Goal: Task Accomplishment & Management: Complete application form

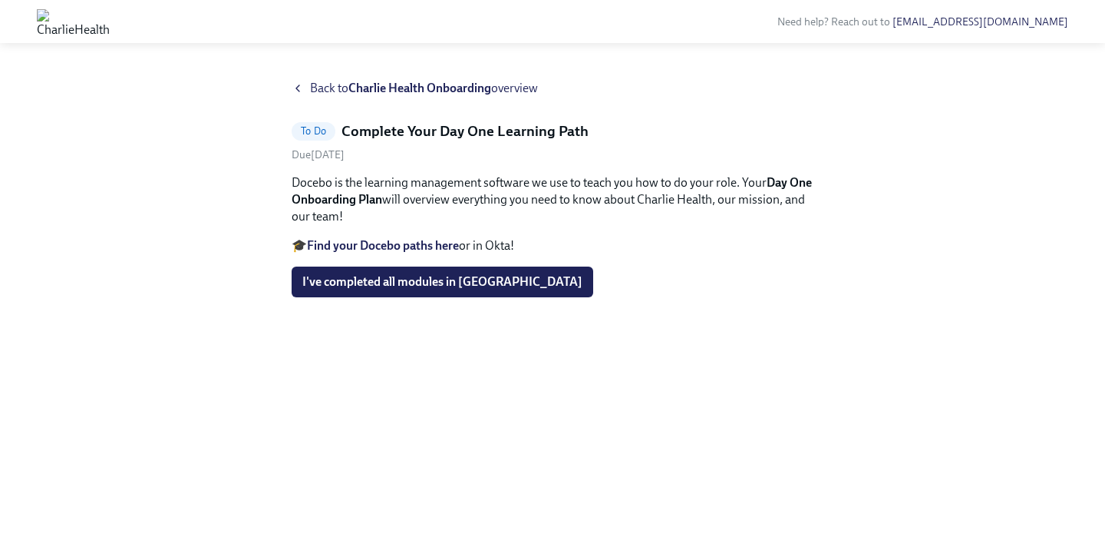
drag, startPoint x: 376, startPoint y: 295, endPoint x: 558, endPoint y: 502, distance: 275.8
click at [557, 499] on div "Back to Charlie Health Onboarding overview To Do Complete Your Day One Learning…" at bounding box center [552, 297] width 1105 height 472
click at [416, 246] on strong "Find your Docebo paths here" at bounding box center [383, 245] width 152 height 15
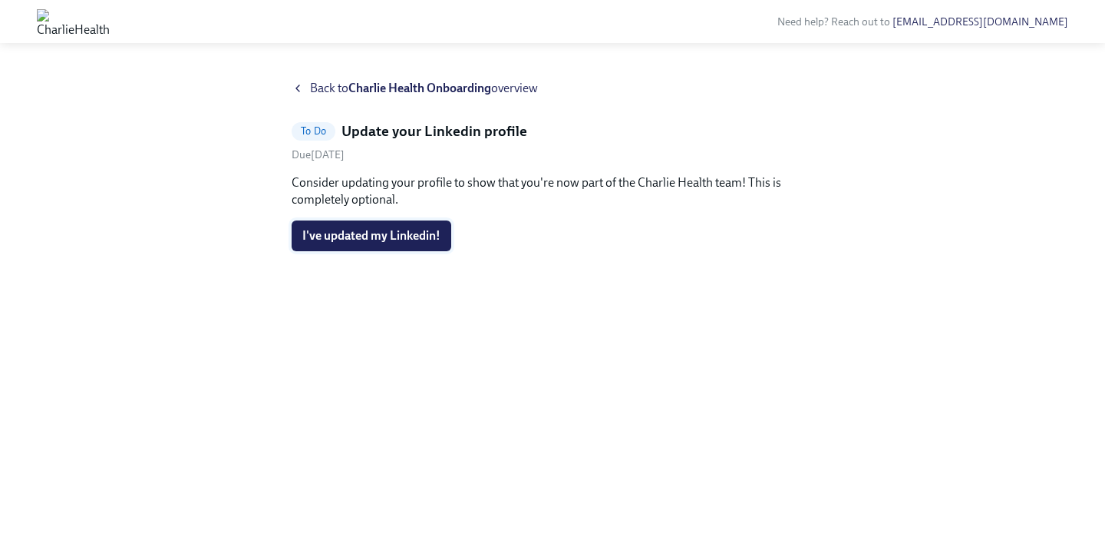
click at [392, 240] on span "I've updated my Linkedin!" at bounding box center [371, 235] width 138 height 15
